Goal: Learn about a topic

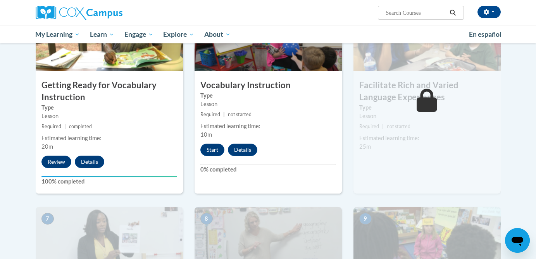
scroll to position [428, 0]
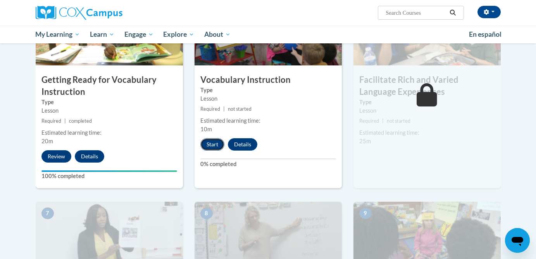
click at [211, 145] on button "Start" at bounding box center [212, 144] width 24 height 12
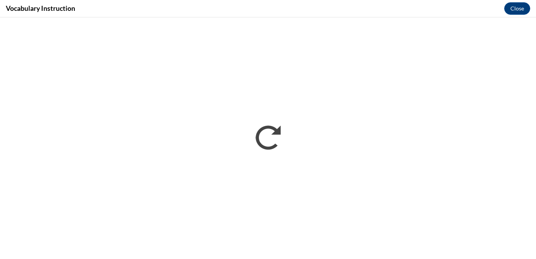
scroll to position [0, 0]
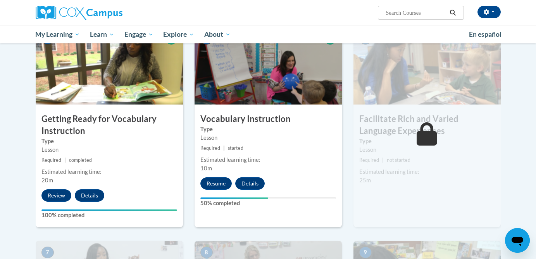
scroll to position [390, 0]
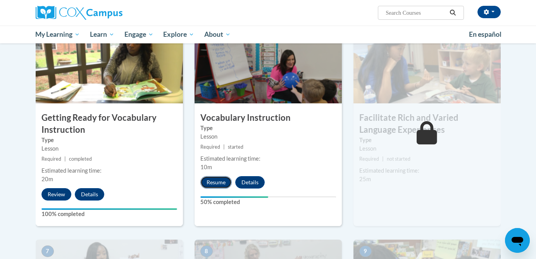
click at [220, 185] on button "Resume" at bounding box center [215, 182] width 31 height 12
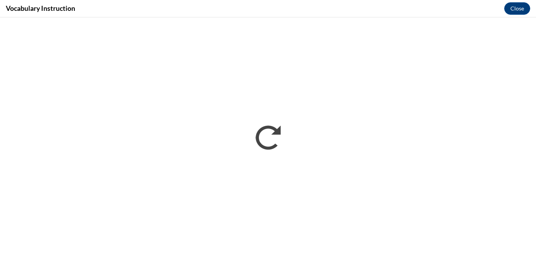
scroll to position [0, 0]
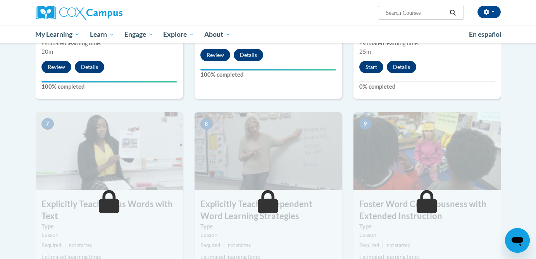
scroll to position [502, 0]
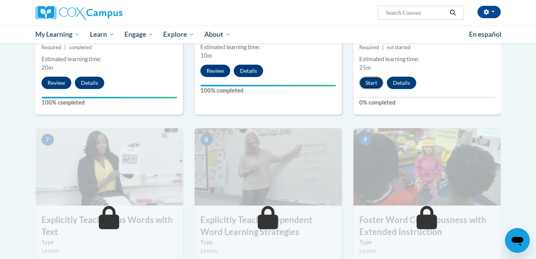
click at [369, 84] on button "Start" at bounding box center [371, 83] width 24 height 12
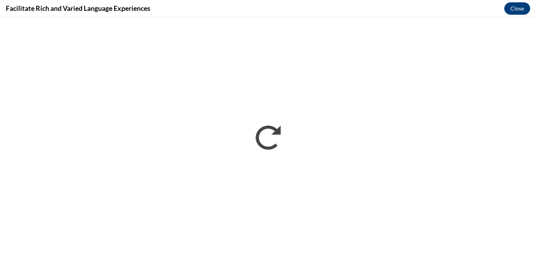
scroll to position [0, 0]
